Goal: Task Accomplishment & Management: Complete application form

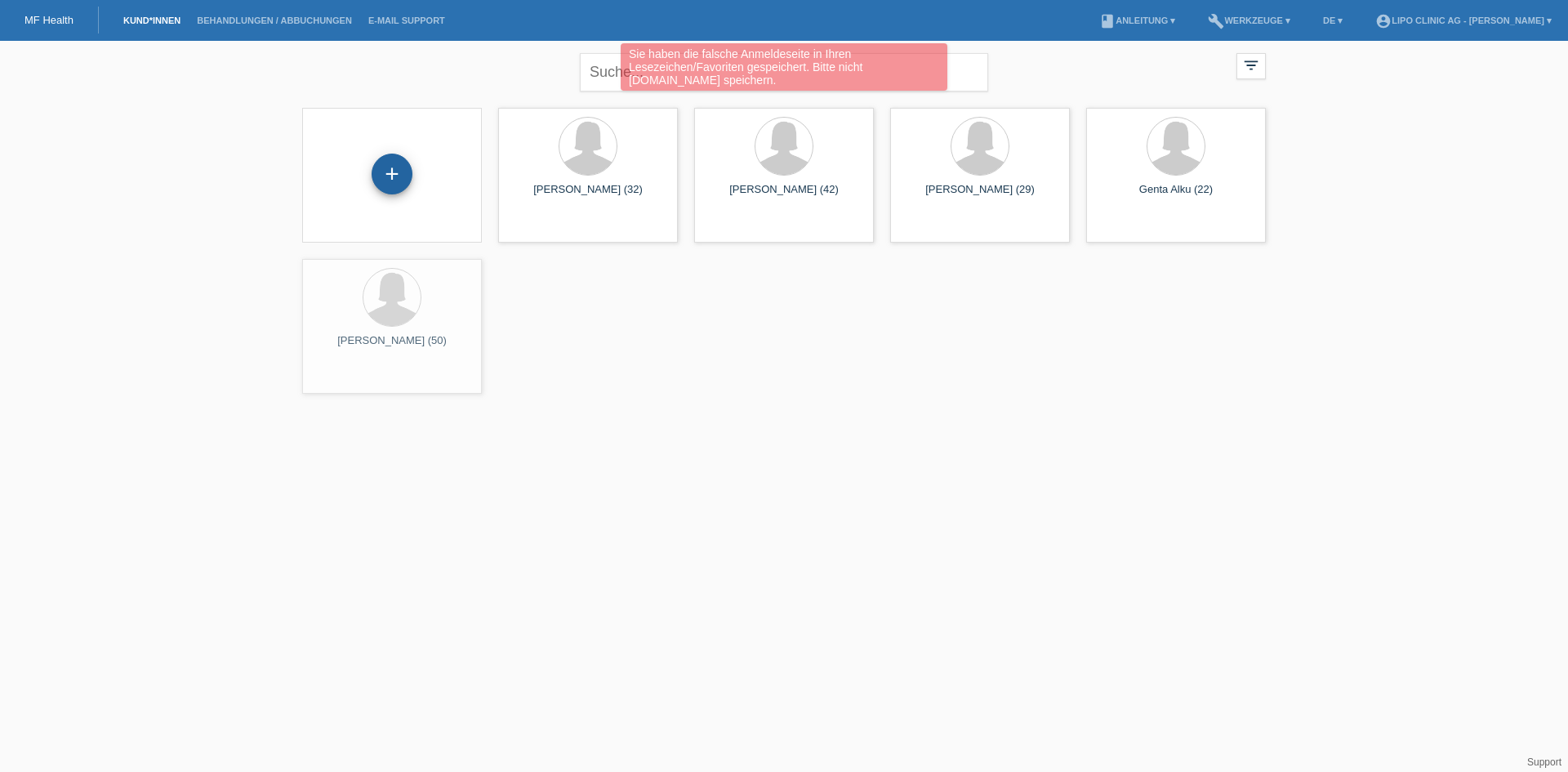
click at [408, 169] on div "+" at bounding box center [392, 174] width 39 height 27
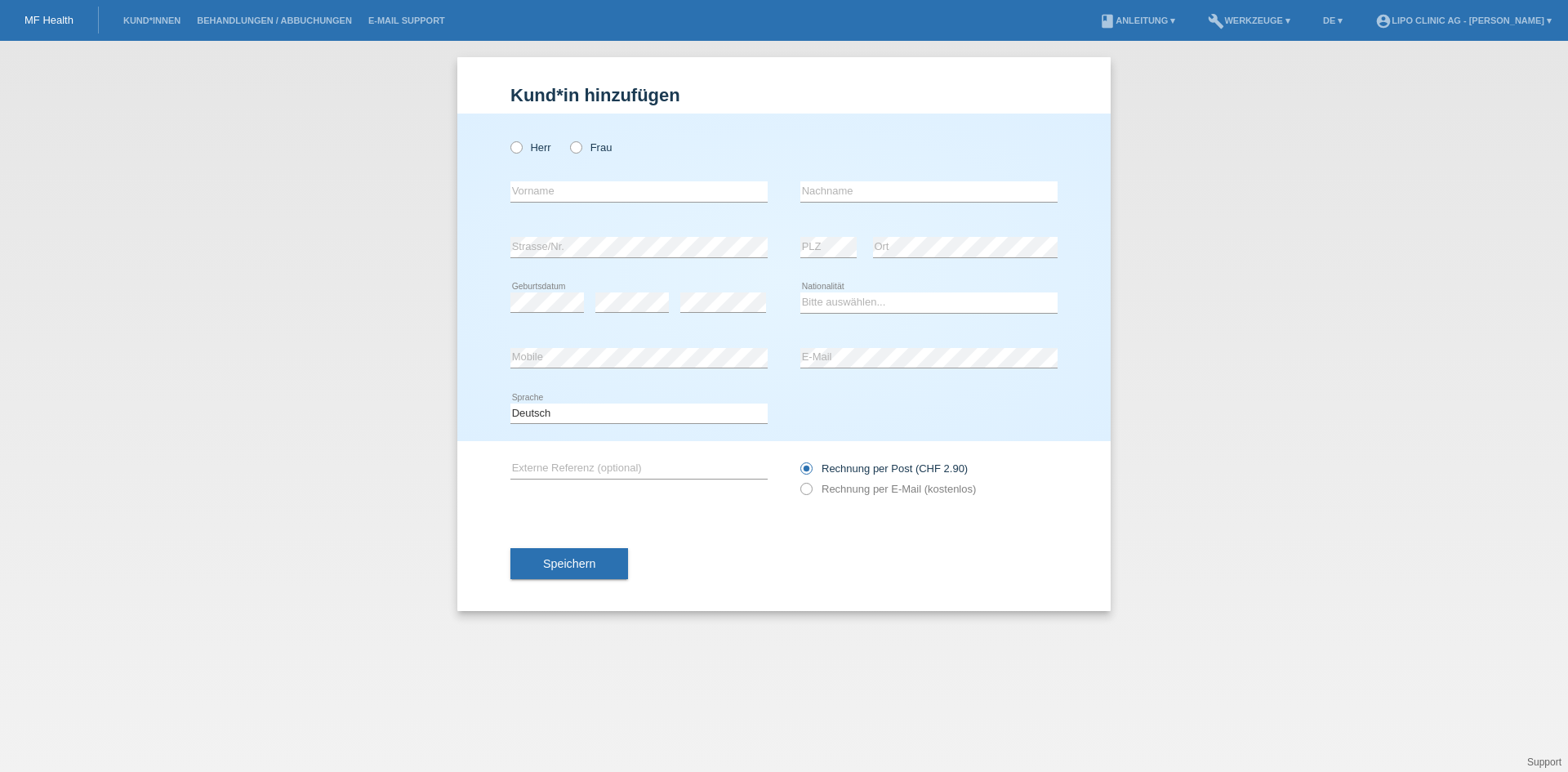
click at [593, 157] on div "Herr Frau" at bounding box center [640, 147] width 257 height 33
drag, startPoint x: 573, startPoint y: 148, endPoint x: 581, endPoint y: 177, distance: 30.1
click at [576, 154] on div "Herr Frau" at bounding box center [640, 147] width 257 height 33
click at [578, 199] on input "text" at bounding box center [640, 191] width 257 height 20
click at [582, 148] on label "Frau" at bounding box center [591, 147] width 42 height 13
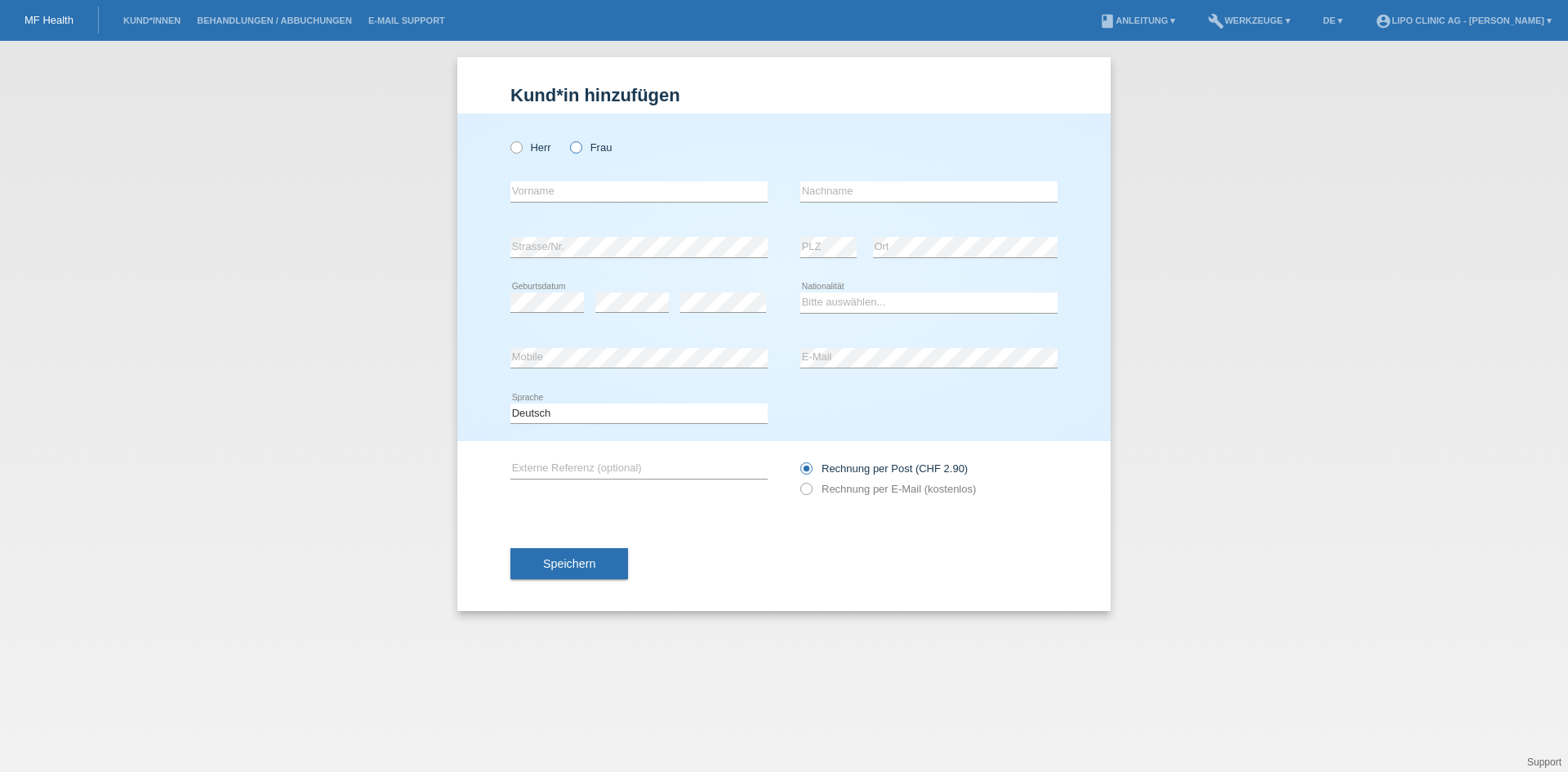
click at [581, 148] on input "Frau" at bounding box center [575, 146] width 11 height 11
radio input "true"
click at [578, 189] on input "text" at bounding box center [640, 191] width 257 height 20
type input "Farrah"
type input "Hakeem"
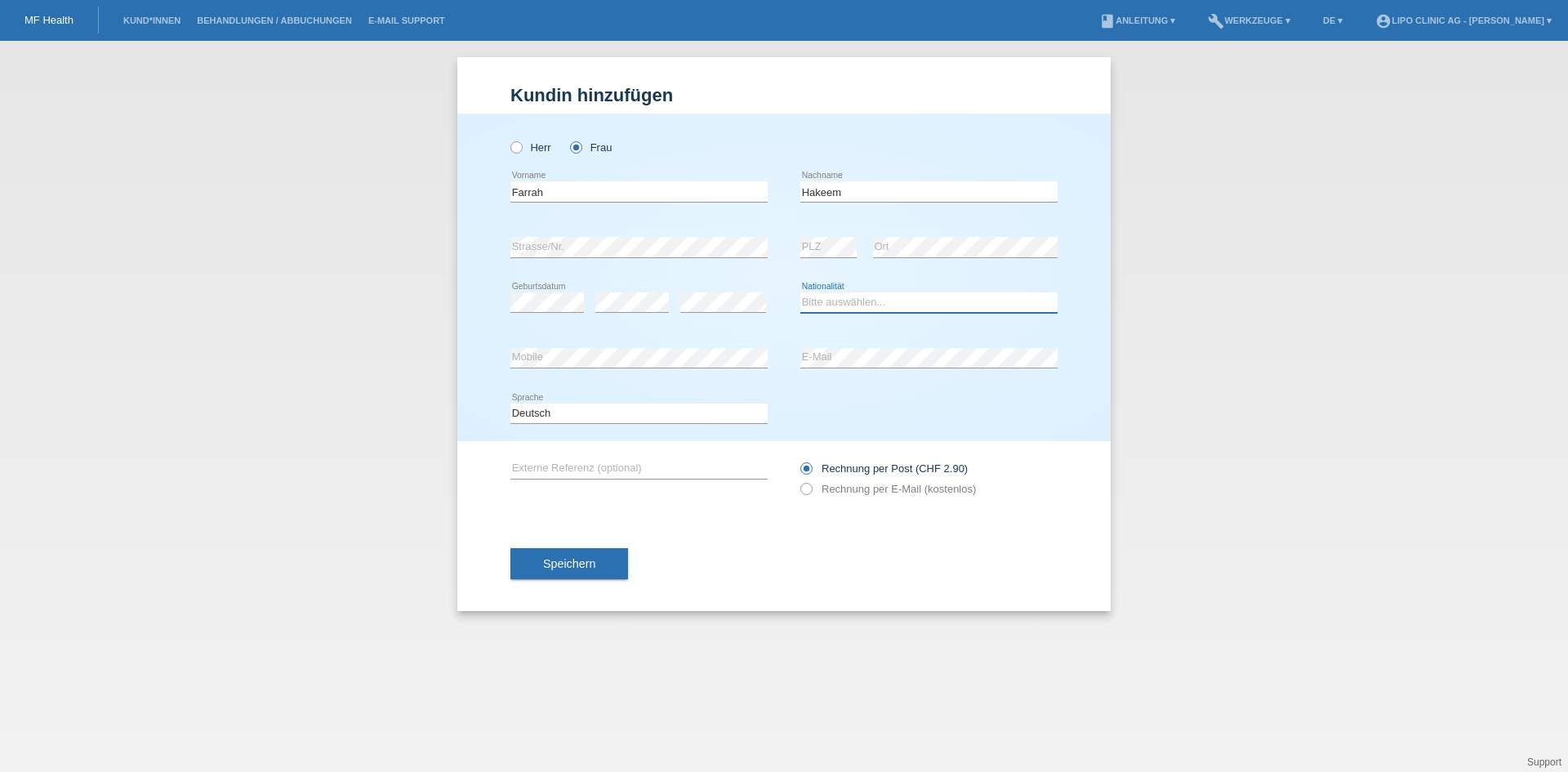
click at [861, 307] on select "Bitte auswählen... Schweiz Deutschland Liechtenstein Österreich ------------ Af…" at bounding box center [929, 302] width 257 height 19
select select "CH"
click at [801, 292] on select "Bitte auswählen... Schweiz Deutschland Liechtenstein Österreich ------------ Af…" at bounding box center [929, 302] width 257 height 19
click at [682, 372] on div "error Mobile" at bounding box center [640, 358] width 257 height 56
click at [845, 367] on div "error E-Mail" at bounding box center [929, 359] width 257 height 21
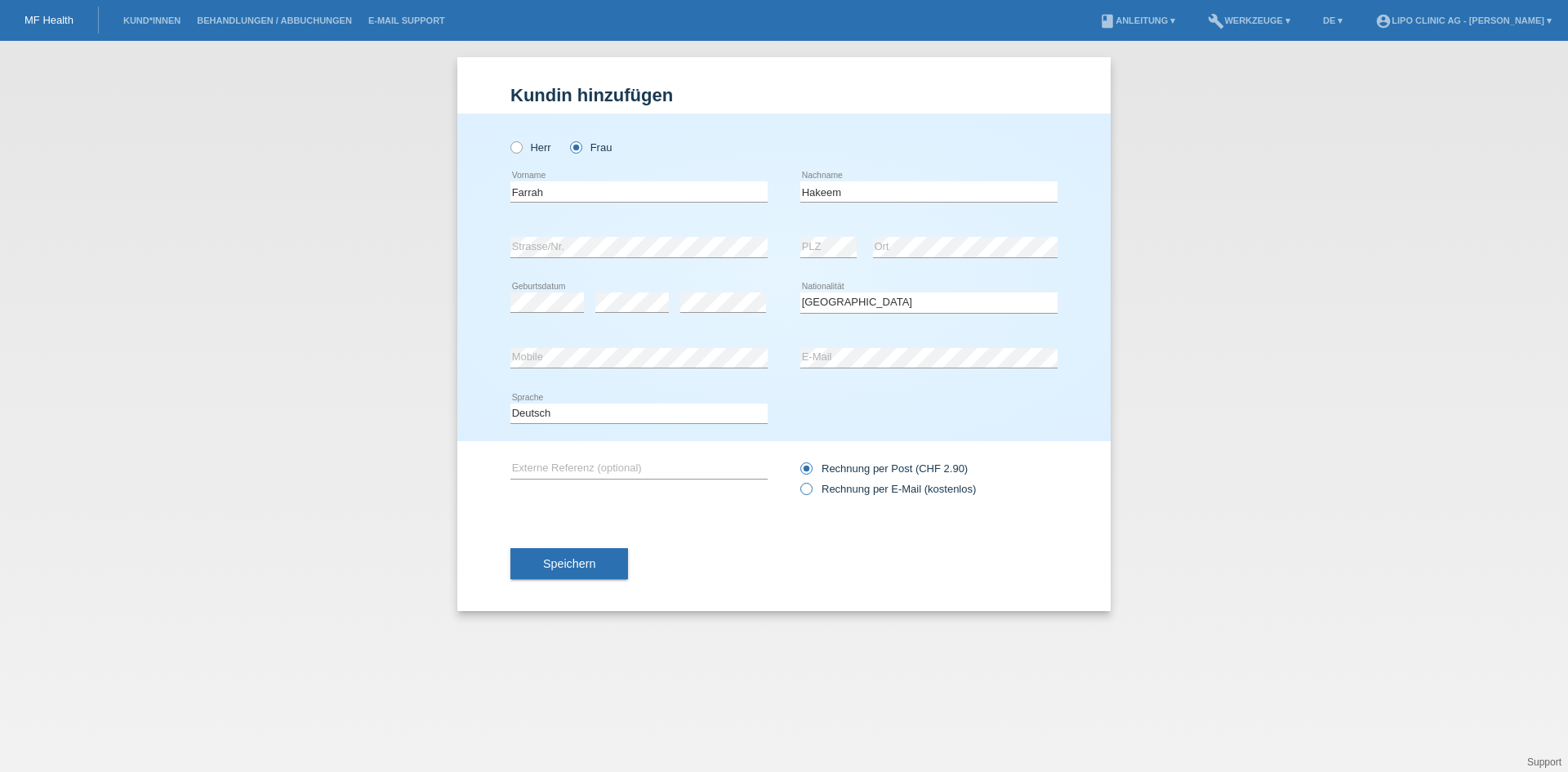
click at [812, 492] on label "Rechnung per E-Mail (kostenlos)" at bounding box center [888, 488] width 176 height 13
click at [811, 492] on input "Rechnung per E-Mail (kostenlos)" at bounding box center [805, 492] width 11 height 20
radio input "true"
click at [592, 567] on span "Speichern" at bounding box center [569, 562] width 53 height 13
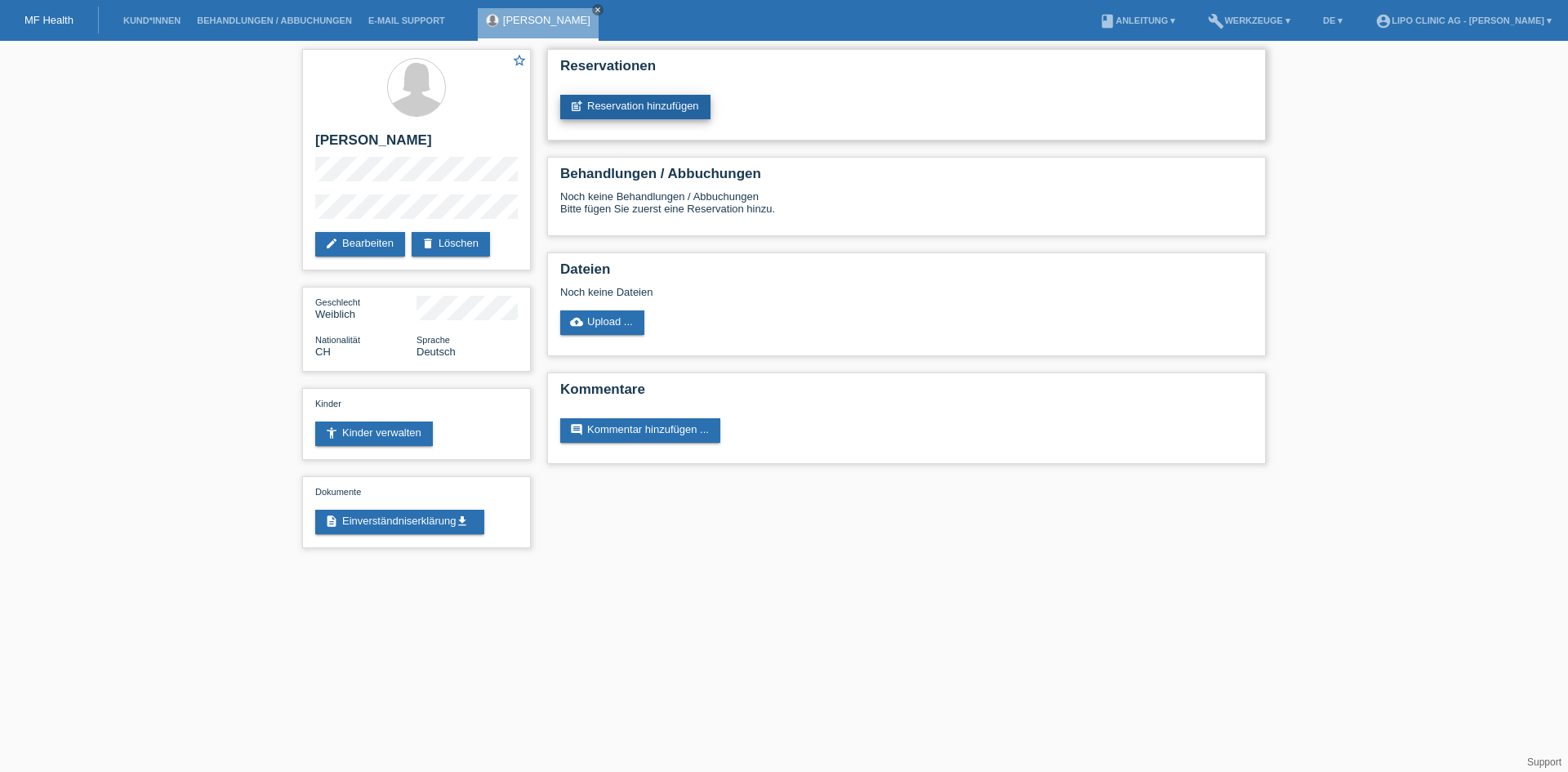
click at [628, 117] on link "post_add Reservation hinzufügen" at bounding box center [636, 106] width 150 height 24
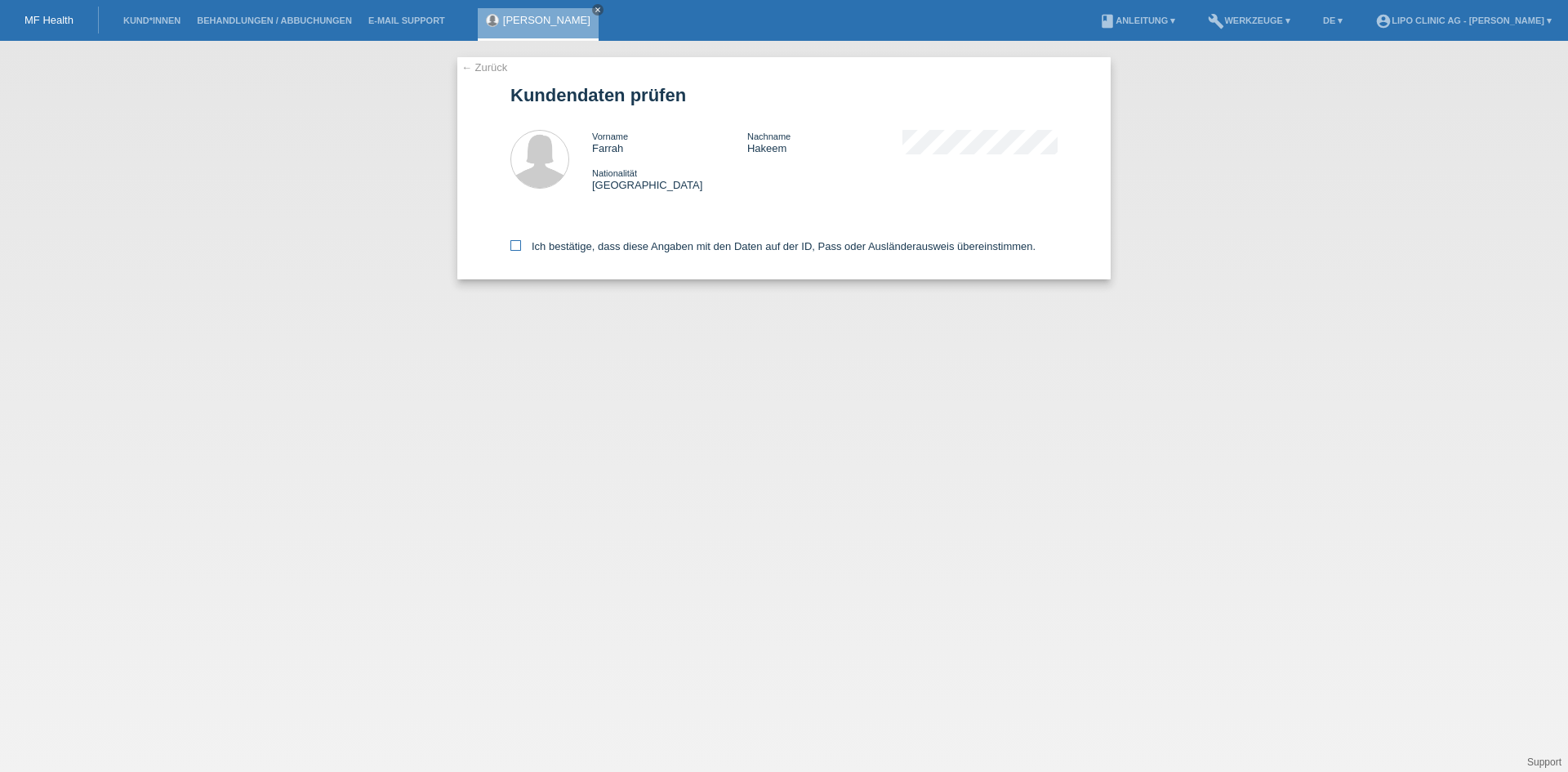
click at [521, 251] on label "Ich bestätige, dass diese Angaben mit den Daten auf der ID, Pass oder Ausländer…" at bounding box center [773, 246] width 526 height 13
click at [521, 251] on input "Ich bestätige, dass diese Angaben mit den Daten auf der ID, Pass oder Ausländer…" at bounding box center [516, 245] width 11 height 11
checkbox input "true"
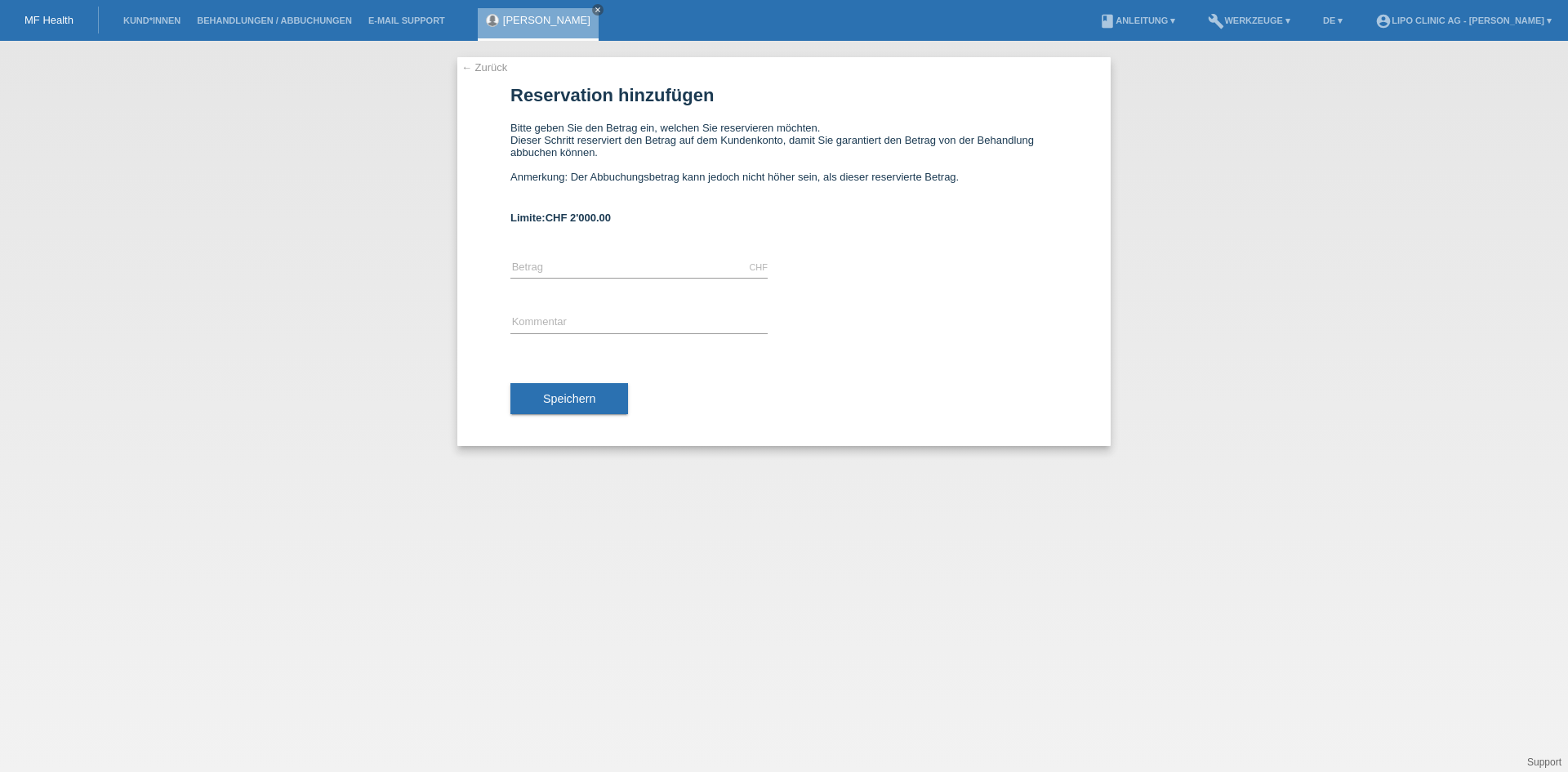
click at [599, 216] on span "CHF 2'000.00" at bounding box center [578, 217] width 65 height 13
drag, startPoint x: 619, startPoint y: 212, endPoint x: 557, endPoint y: 225, distance: 63.3
click at [557, 225] on form "Reservation hinzufügen Bitte geben Sie den Betrag ein, welchen Sie reservieren …" at bounding box center [784, 264] width 547 height 360
click at [481, 62] on link "← Zurück" at bounding box center [484, 67] width 46 height 13
